Goal: Task Accomplishment & Management: Complete application form

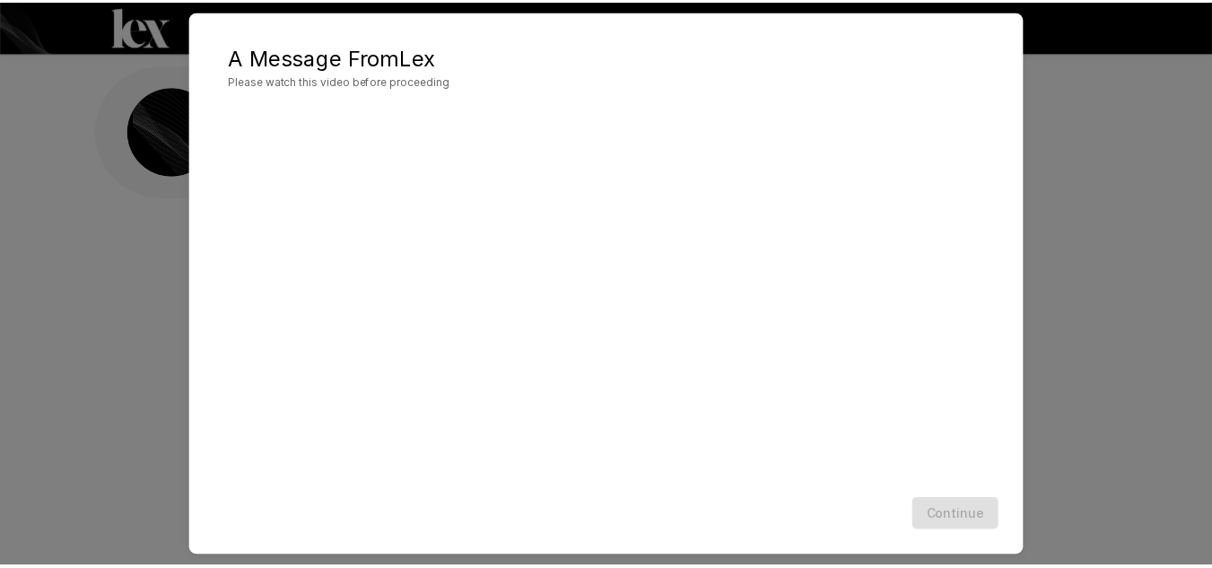
scroll to position [52, 0]
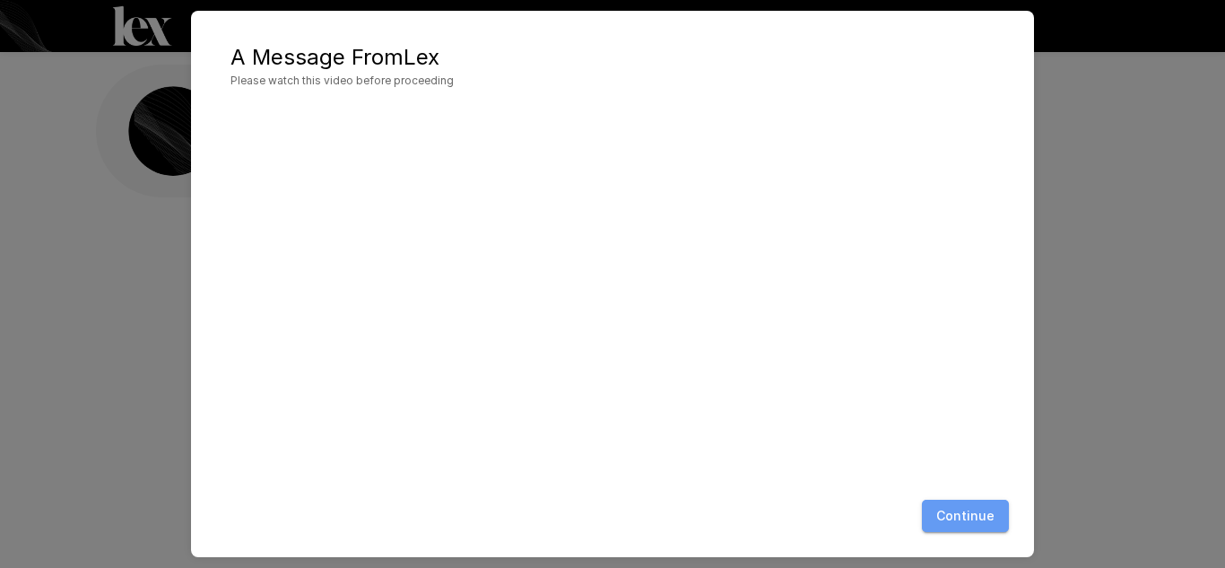
click at [968, 502] on button "Continue" at bounding box center [965, 516] width 87 height 33
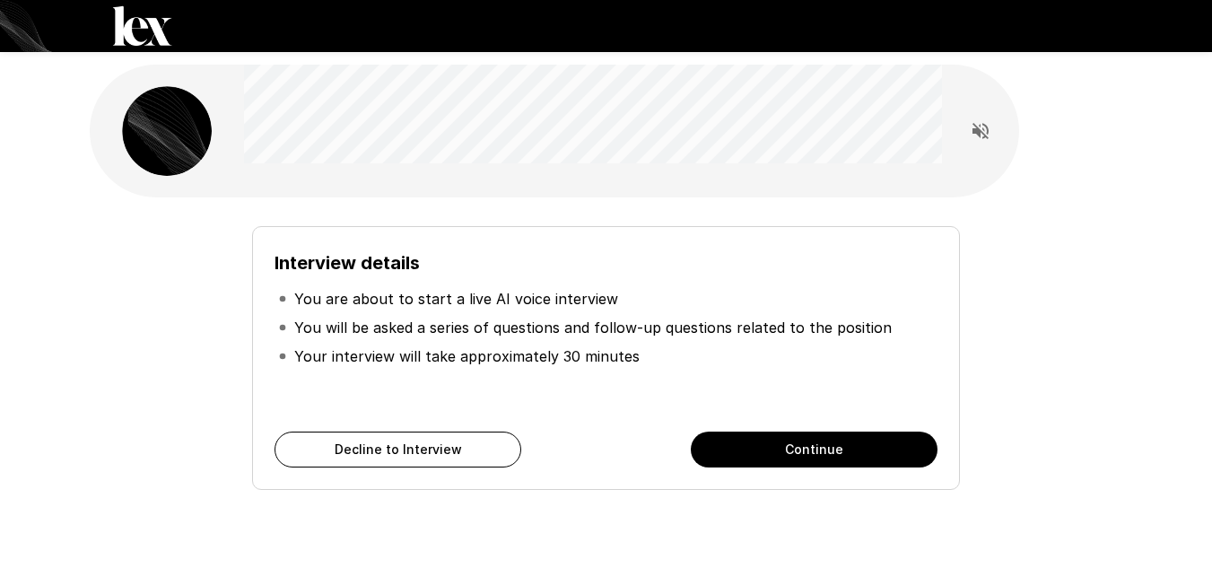
click at [846, 454] on button "Continue" at bounding box center [814, 449] width 247 height 36
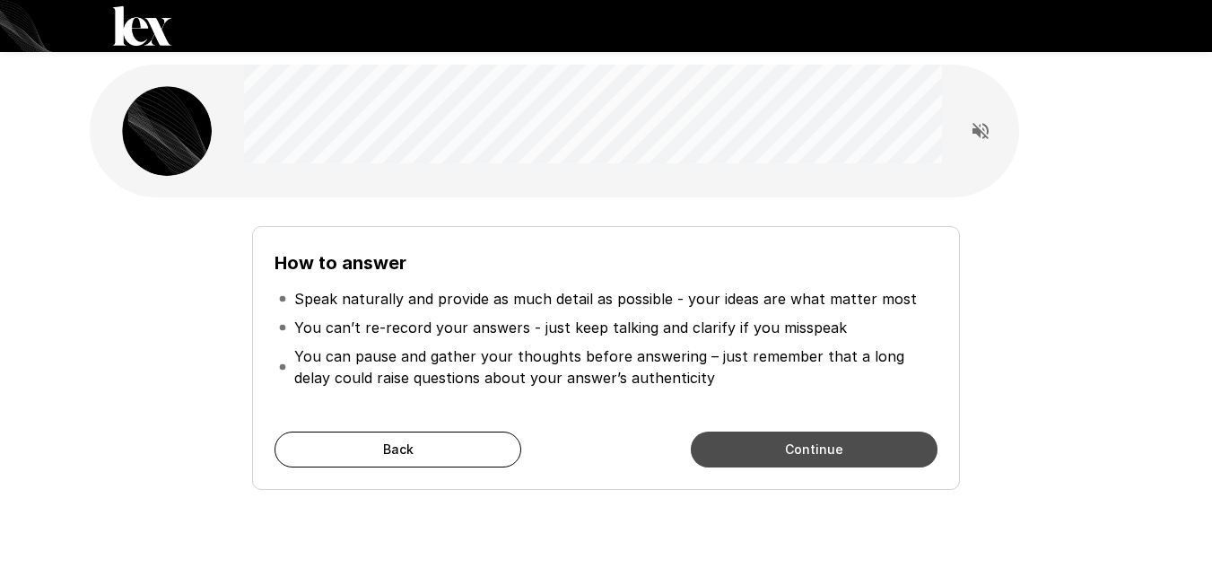
click at [846, 456] on button "Continue" at bounding box center [814, 449] width 247 height 36
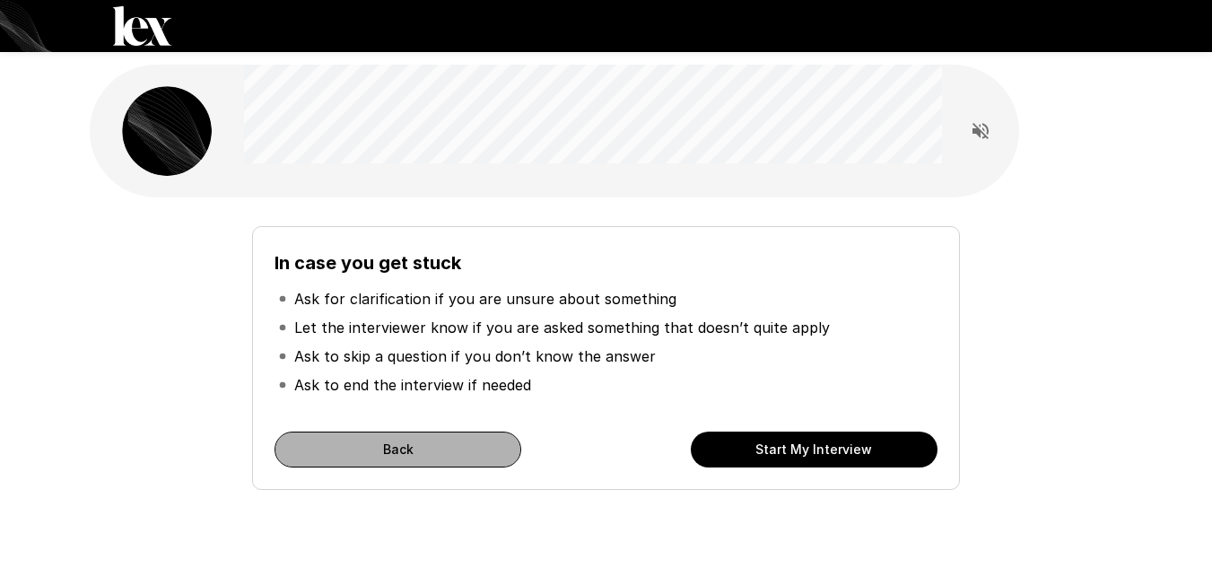
click at [478, 440] on button "Back" at bounding box center [397, 449] width 247 height 36
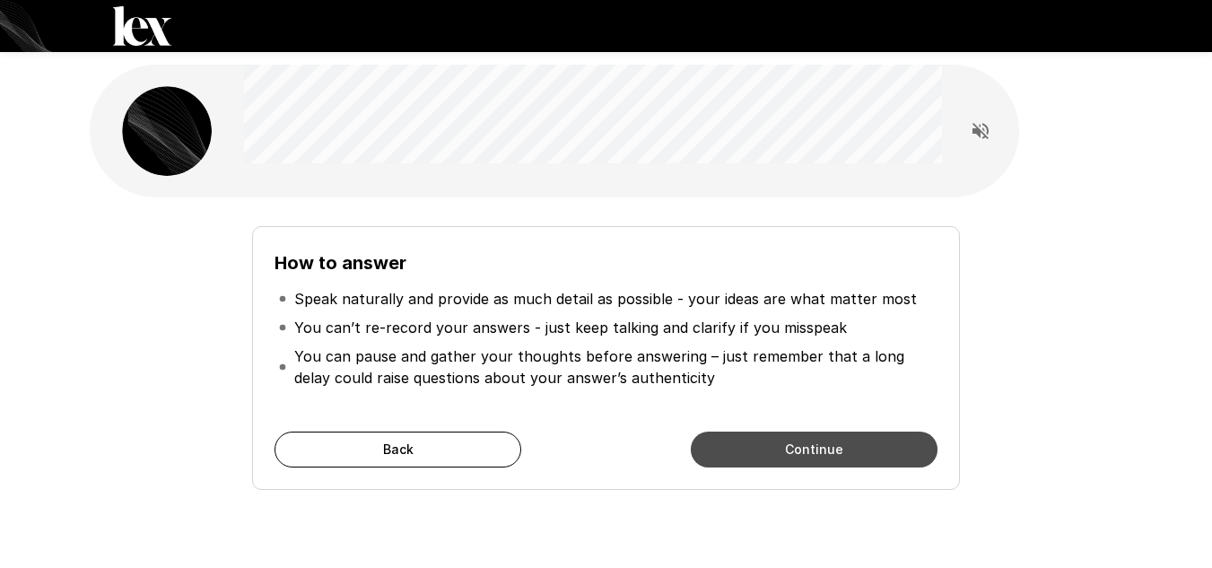
click at [808, 445] on button "Continue" at bounding box center [814, 449] width 247 height 36
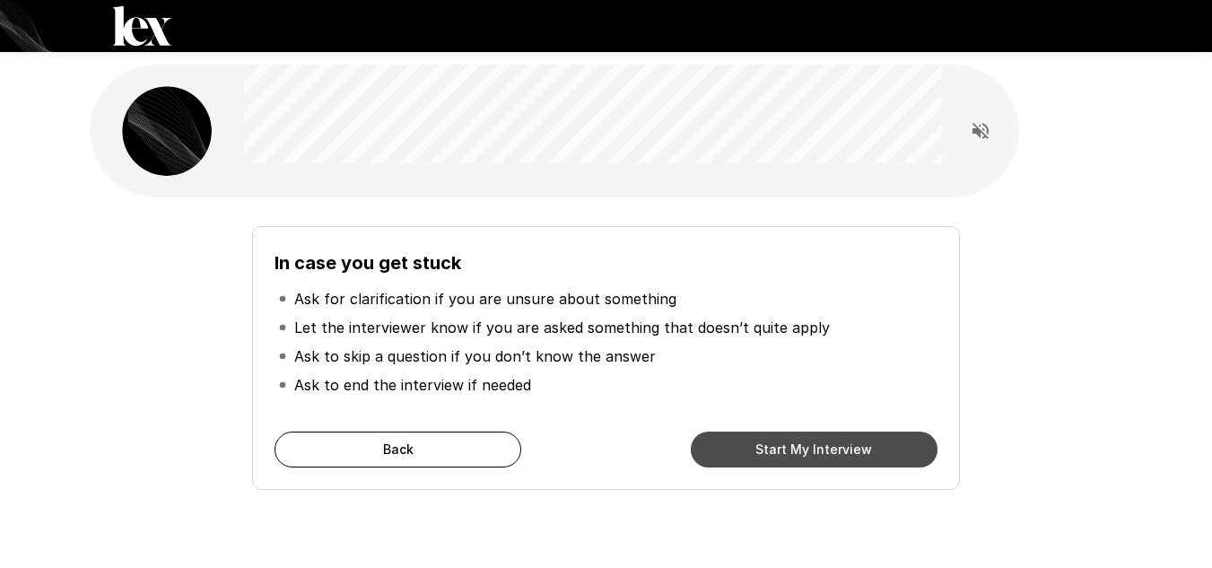
click at [810, 448] on button "Start My Interview" at bounding box center [814, 449] width 247 height 36
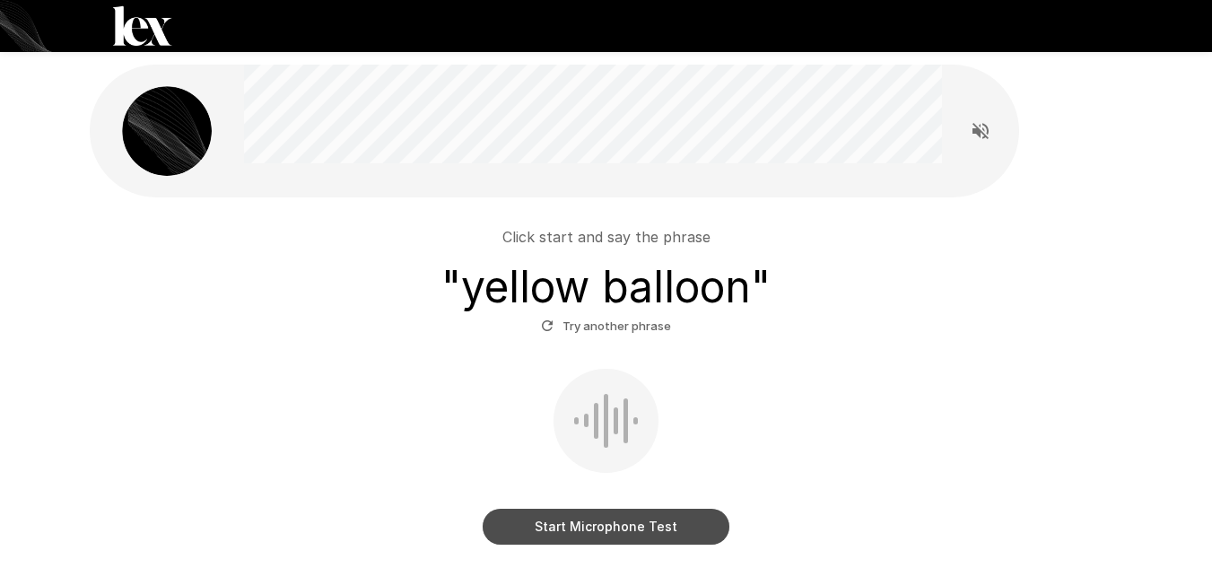
click at [696, 523] on button "Start Microphone Test" at bounding box center [606, 527] width 247 height 36
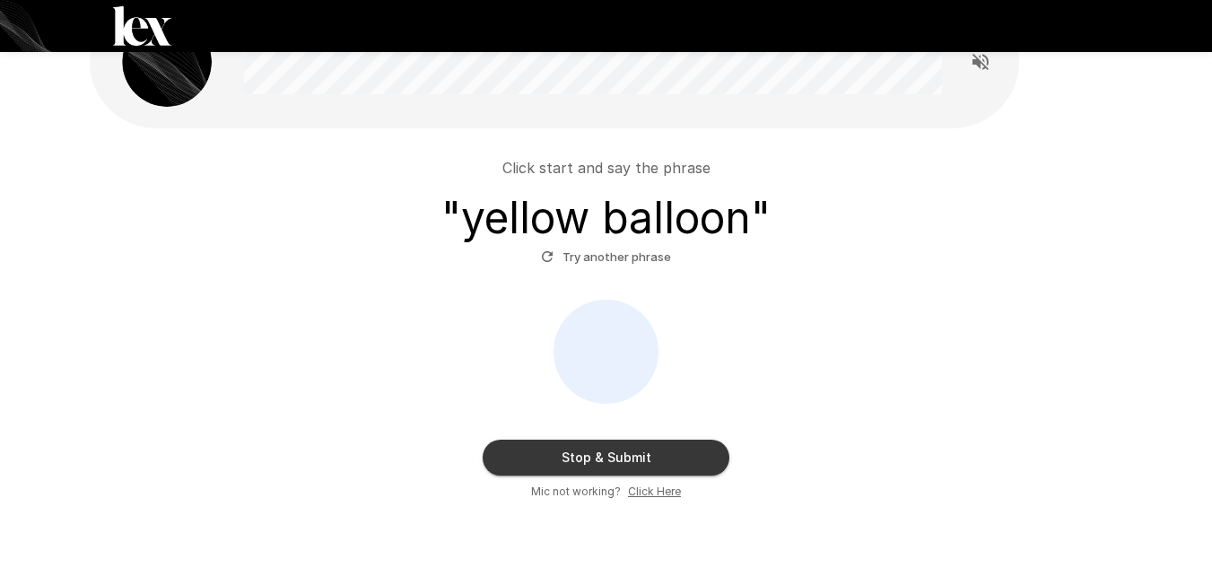
scroll to position [90, 0]
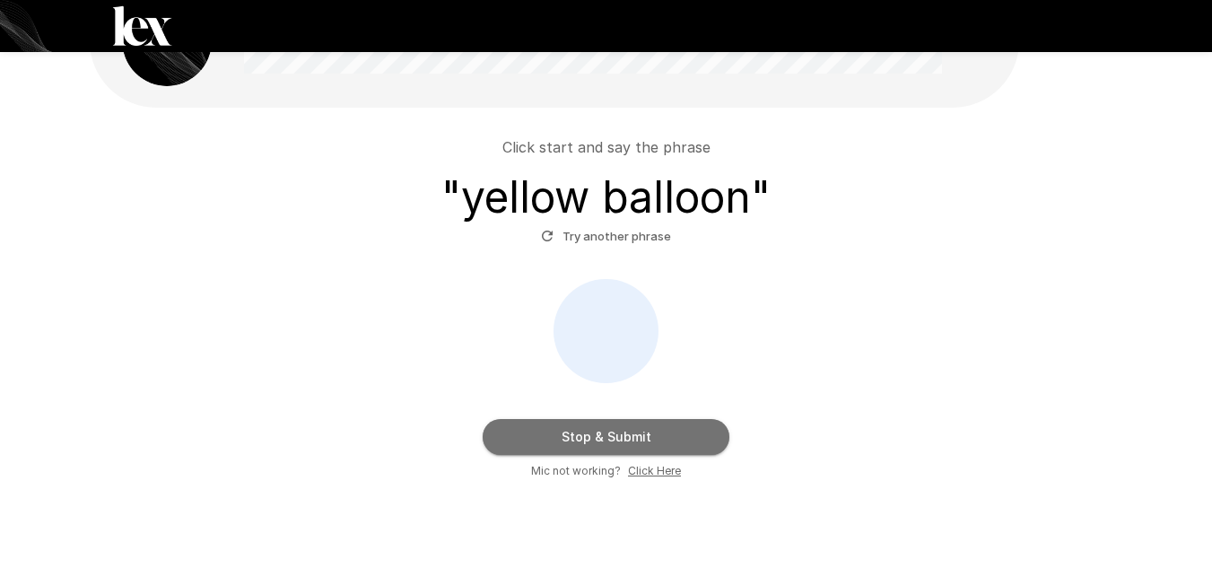
click at [649, 438] on button "Stop & Submit" at bounding box center [606, 437] width 247 height 36
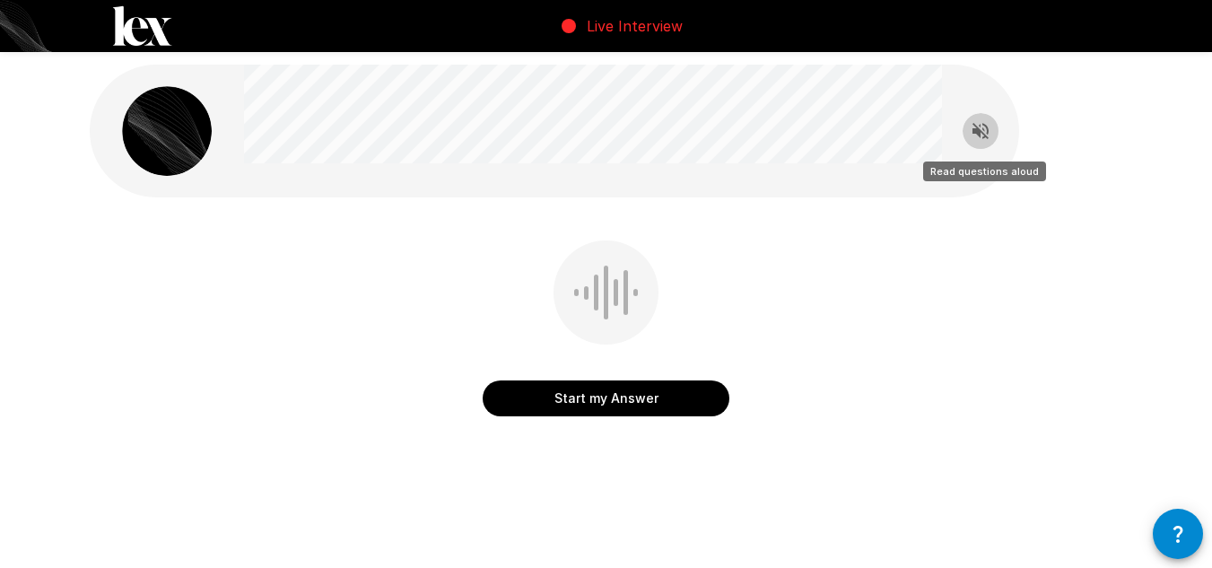
click at [978, 130] on icon "Read questions aloud" at bounding box center [980, 131] width 16 height 16
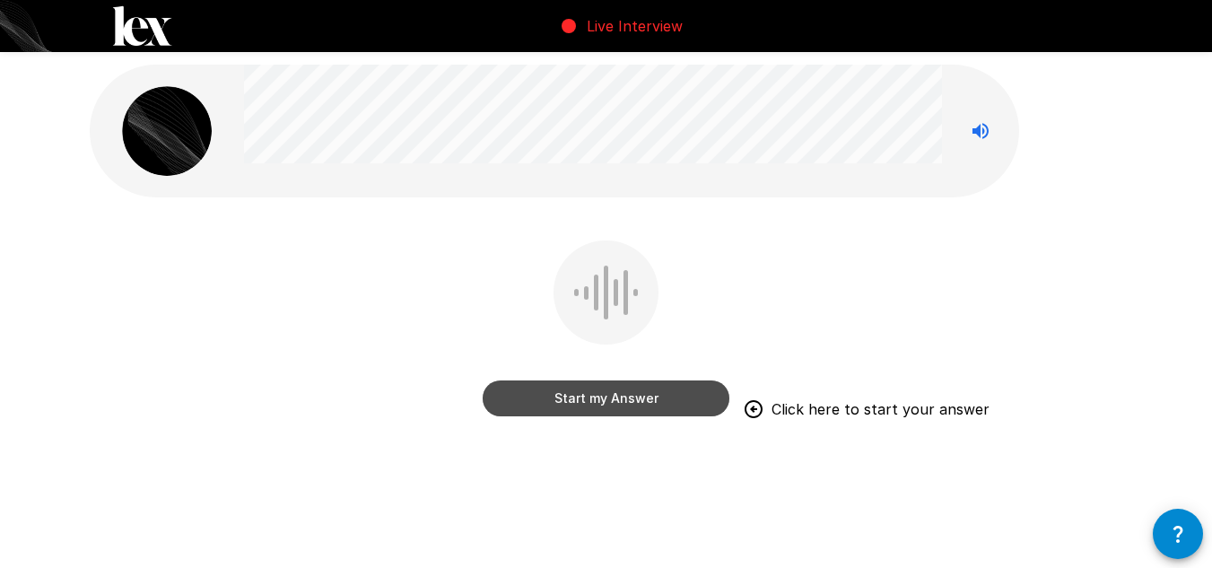
click at [599, 405] on button "Start my Answer" at bounding box center [606, 398] width 247 height 36
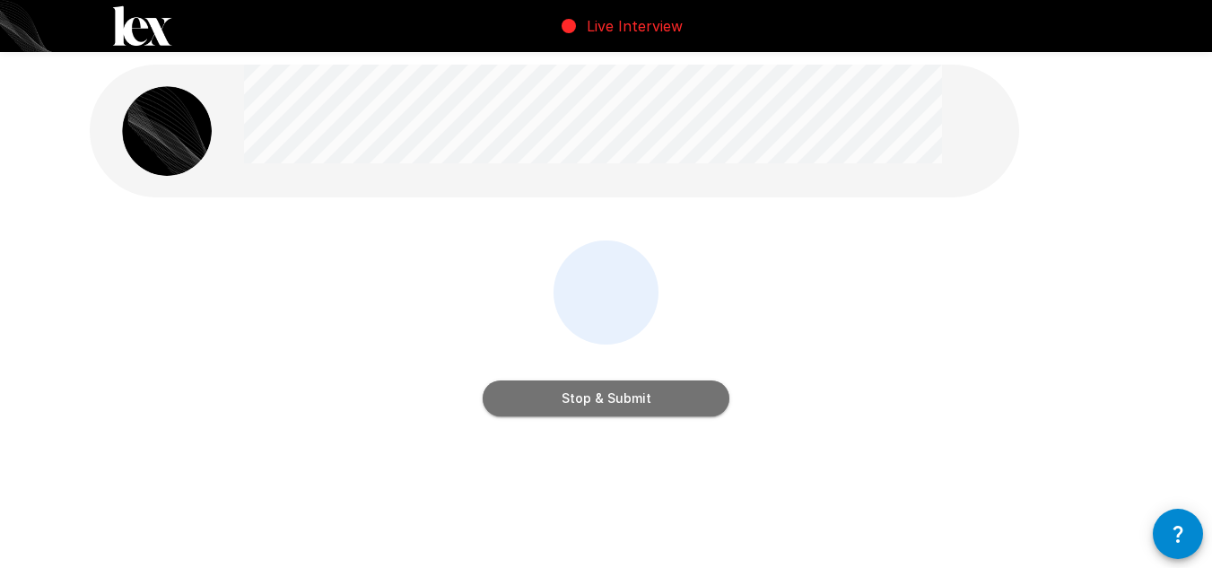
click at [578, 411] on button "Stop & Submit" at bounding box center [606, 398] width 247 height 36
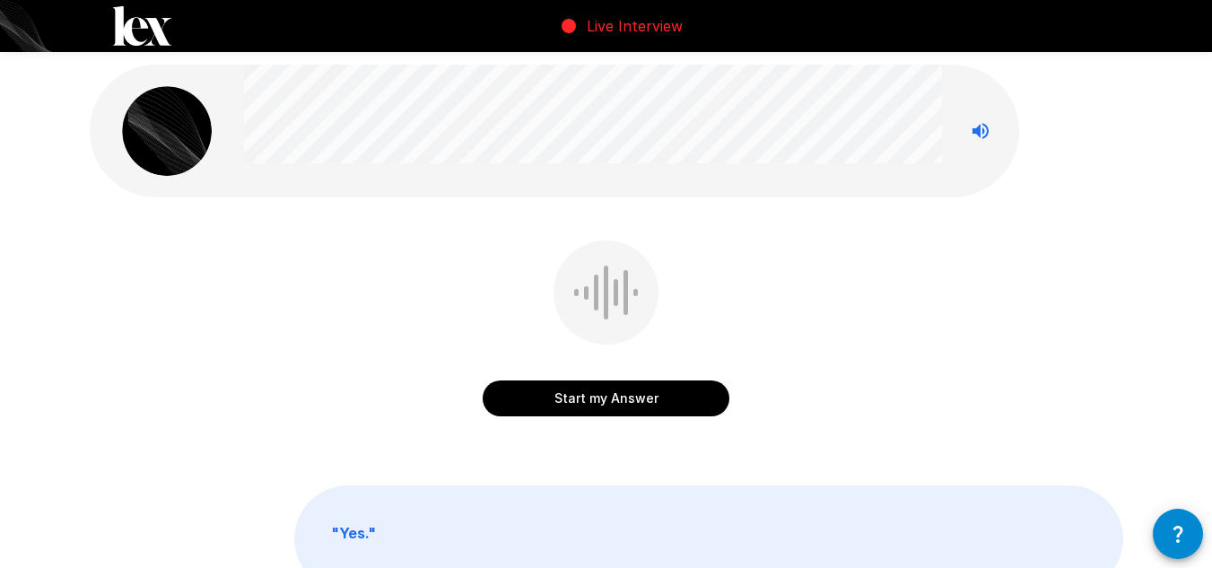
click at [559, 401] on button "Start my Answer" at bounding box center [606, 398] width 247 height 36
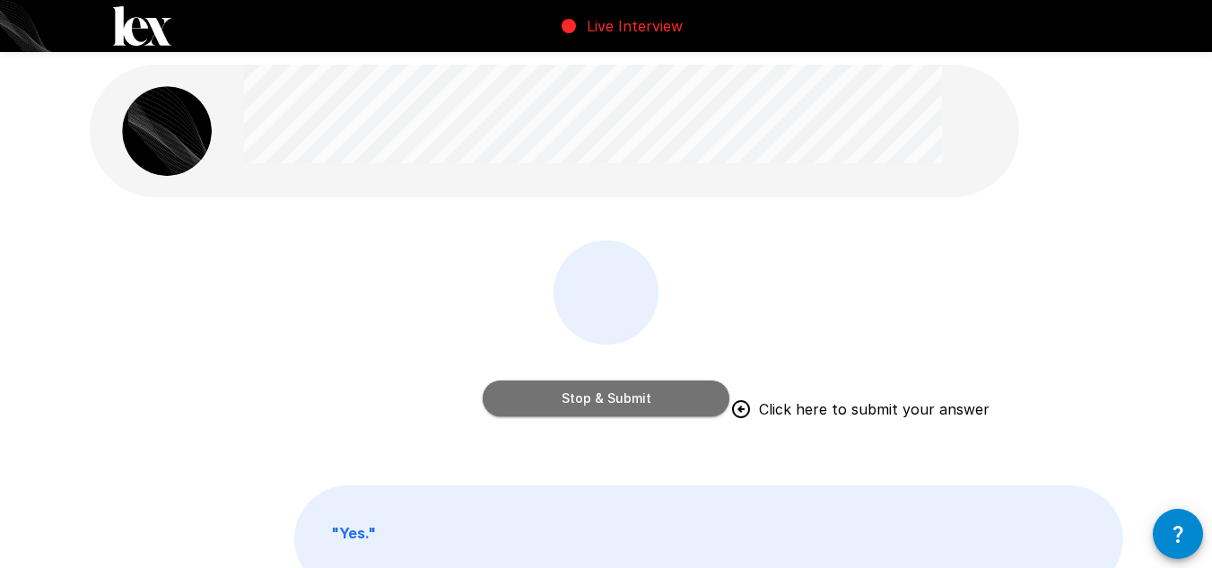
click at [552, 391] on button "Stop & Submit" at bounding box center [606, 398] width 247 height 36
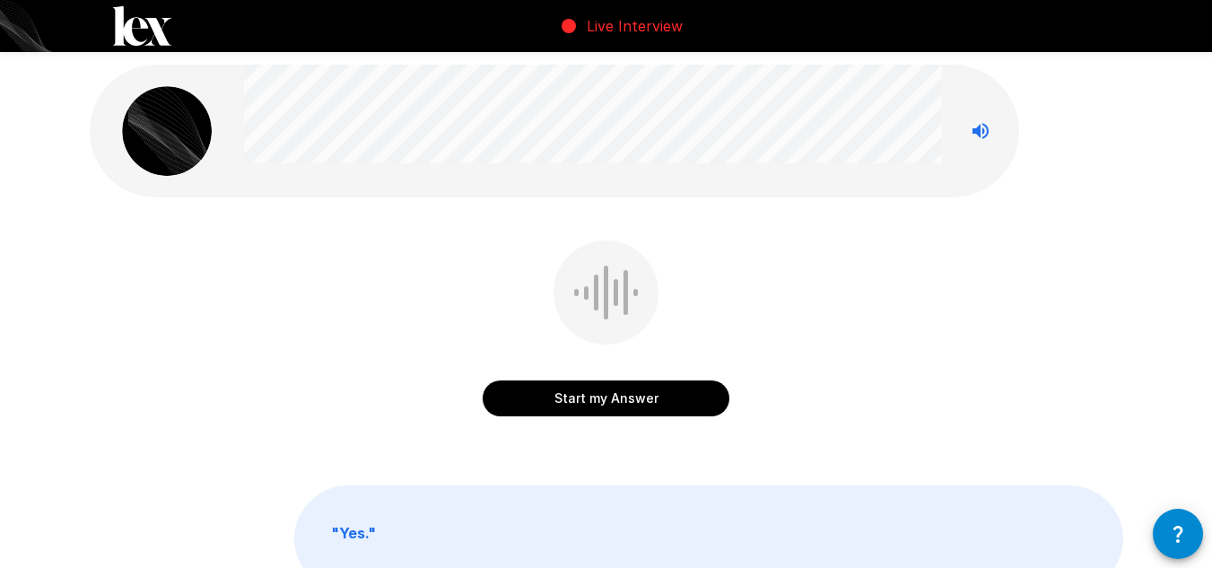
click at [601, 407] on button "Start my Answer" at bounding box center [606, 398] width 247 height 36
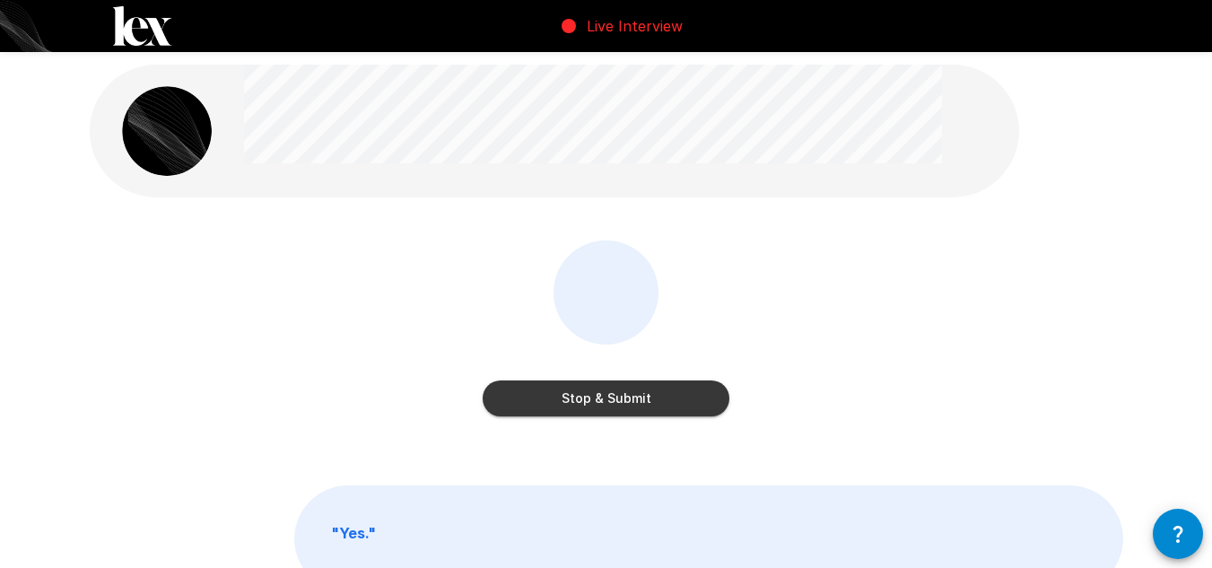
click at [609, 405] on button "Stop & Submit" at bounding box center [606, 398] width 247 height 36
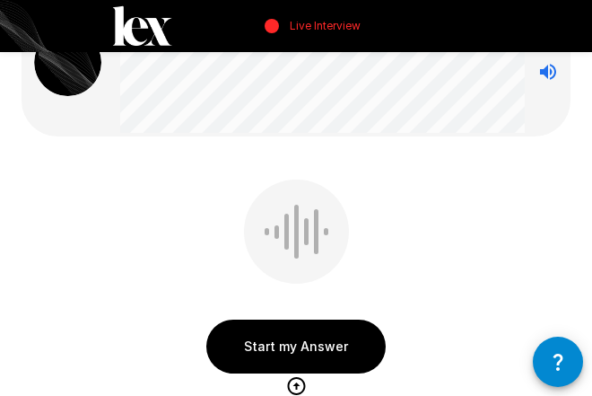
scroll to position [90, 0]
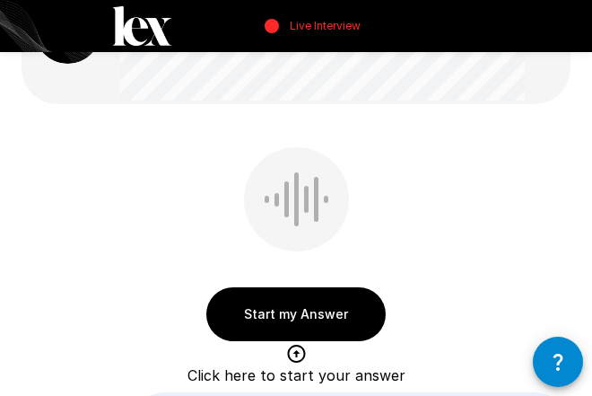
click at [295, 316] on button "Start my Answer" at bounding box center [295, 314] width 179 height 54
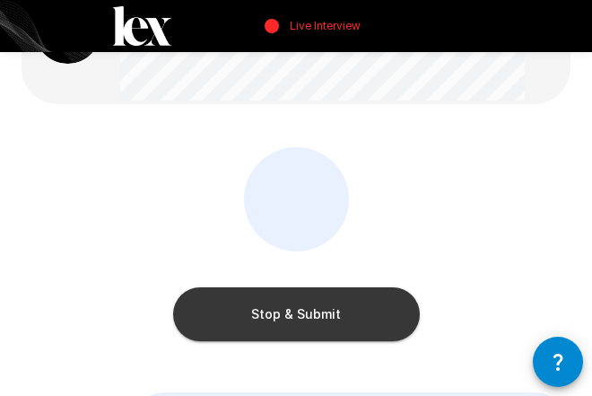
click at [315, 301] on button "Stop & Submit" at bounding box center [296, 314] width 247 height 54
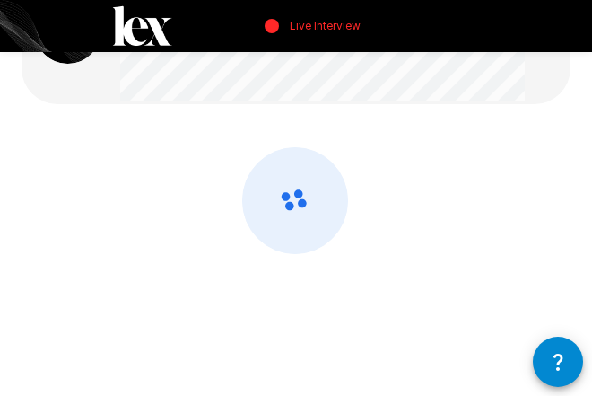
scroll to position [0, 0]
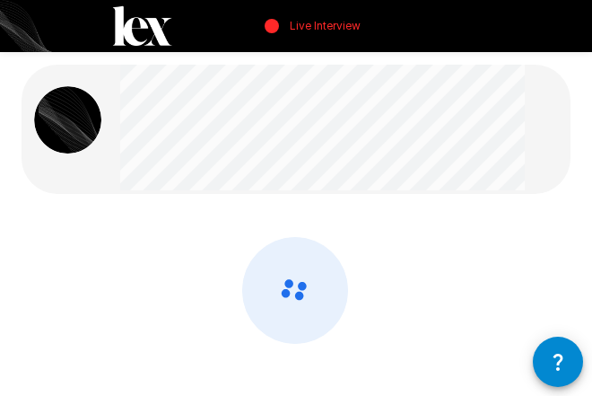
click at [125, 207] on div at bounding box center [296, 291] width 592 height 582
